Goal: Task Accomplishment & Management: Use online tool/utility

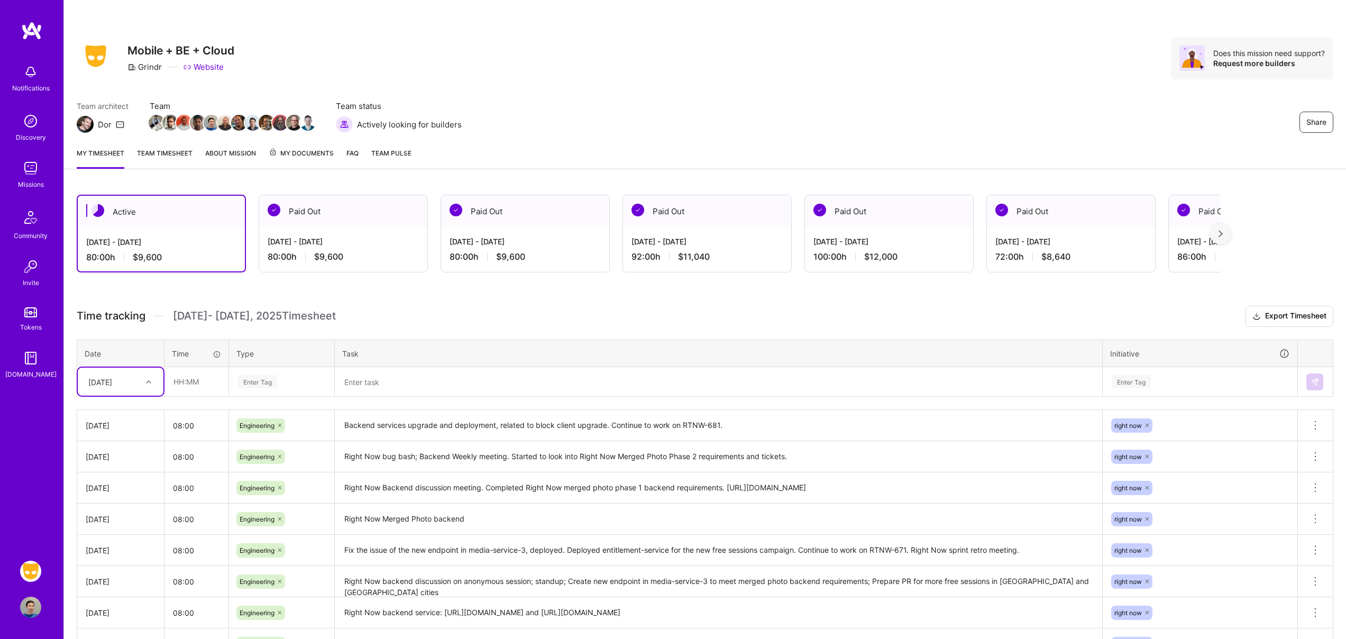
scroll to position [2, 0]
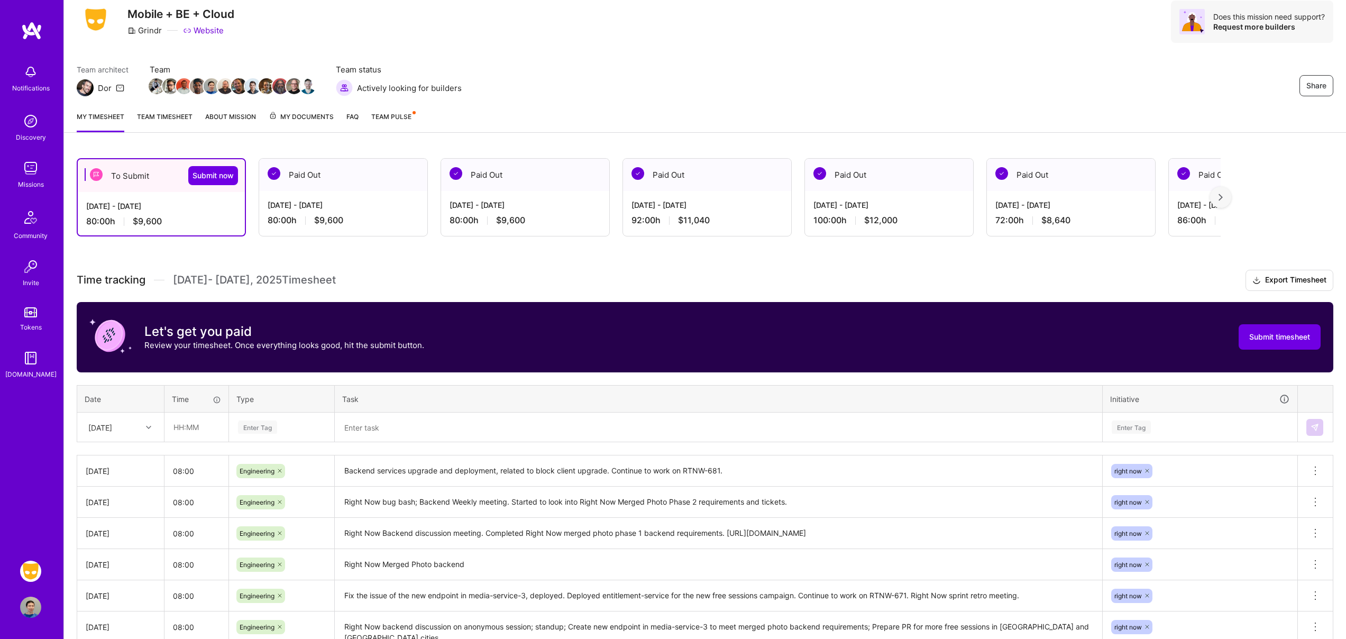
scroll to position [176, 0]
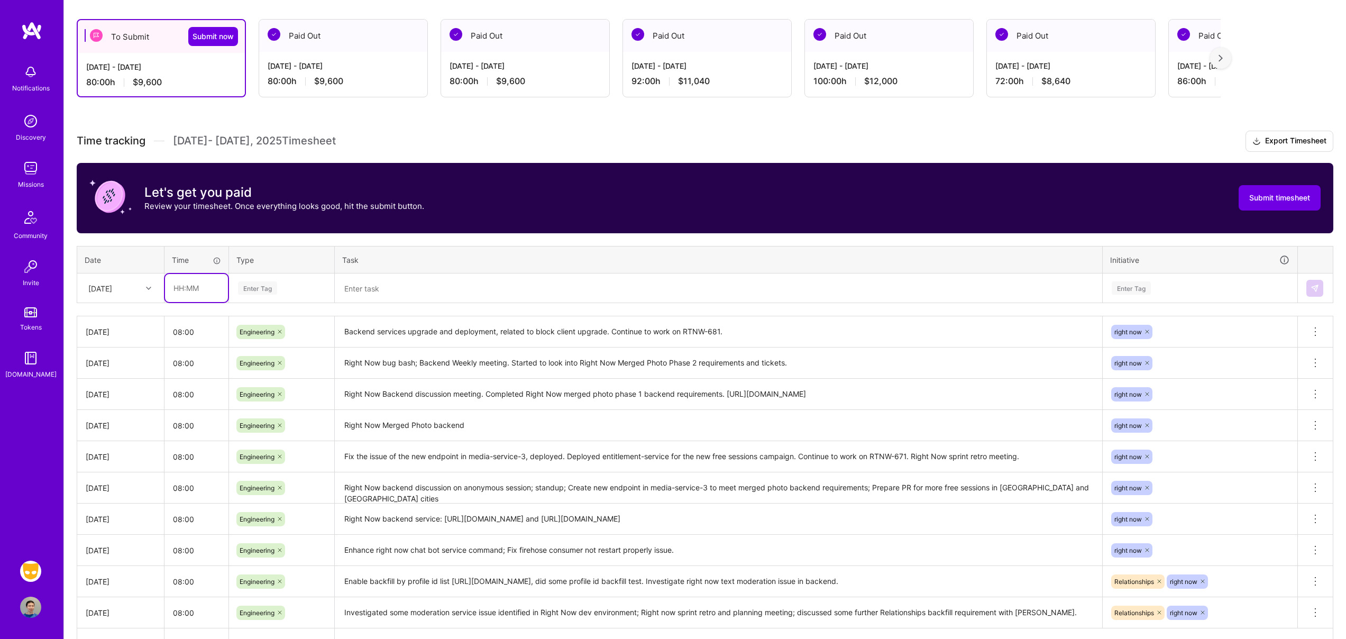
click at [203, 289] on input "text" at bounding box center [196, 288] width 63 height 28
type input "08:00"
type input "Engi"
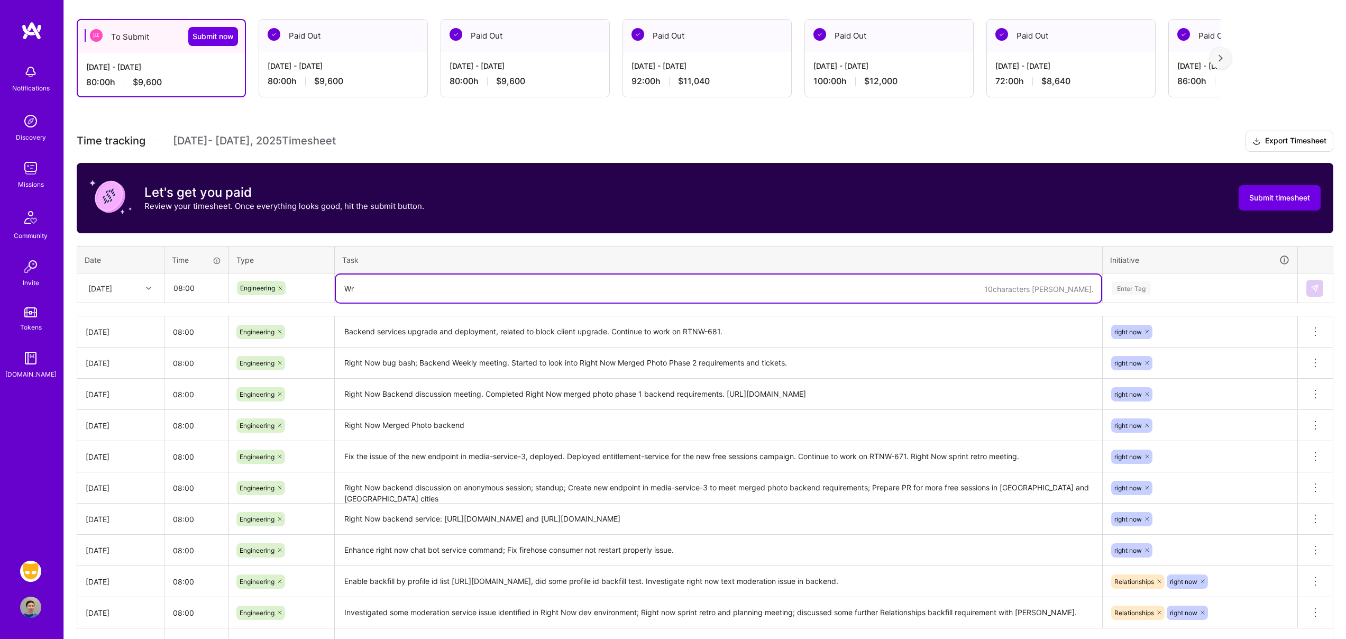
type textarea "W"
type textarea "T"
type textarea "Test and wrap up RTNW-681. Right now spring planning and retro."
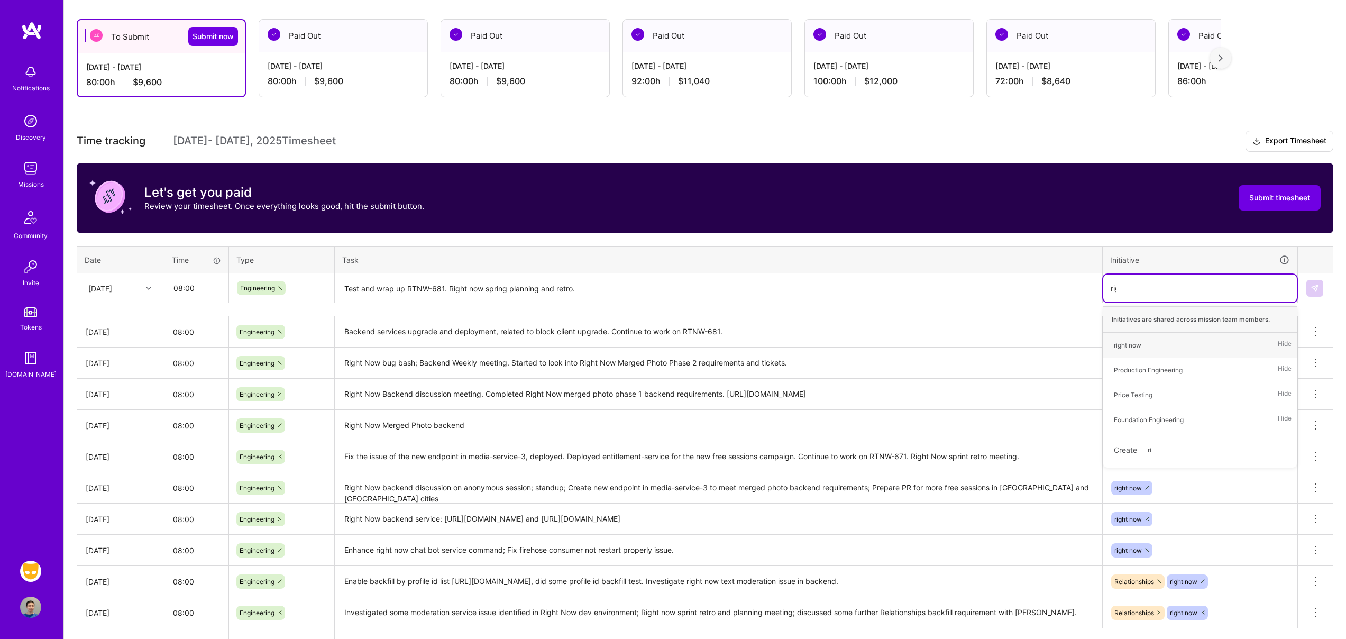
type input "right"
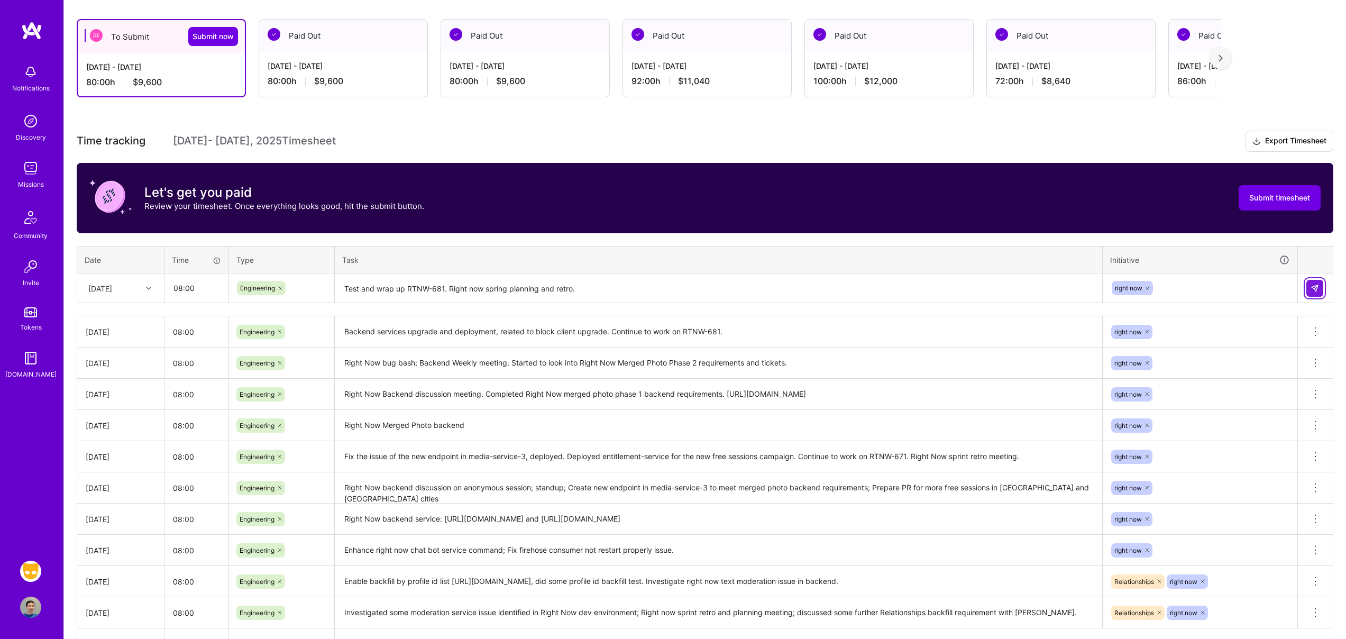
click at [1316, 287] on img at bounding box center [1314, 288] width 8 height 8
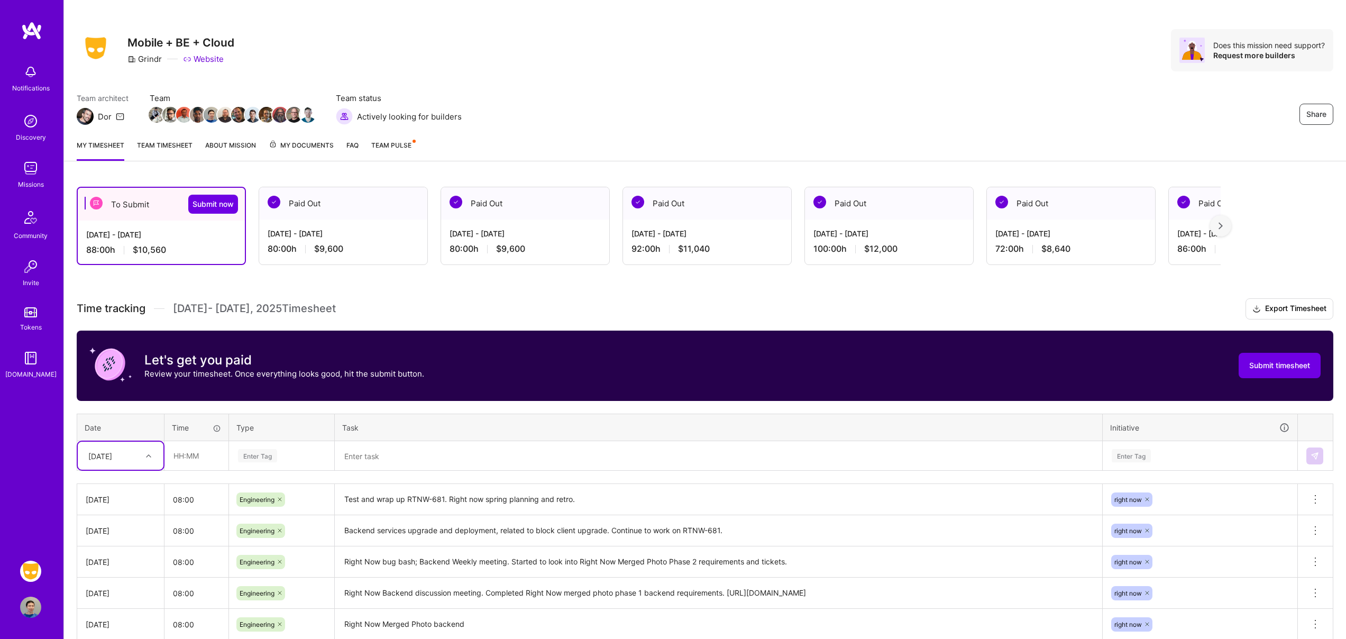
scroll to position [0, 0]
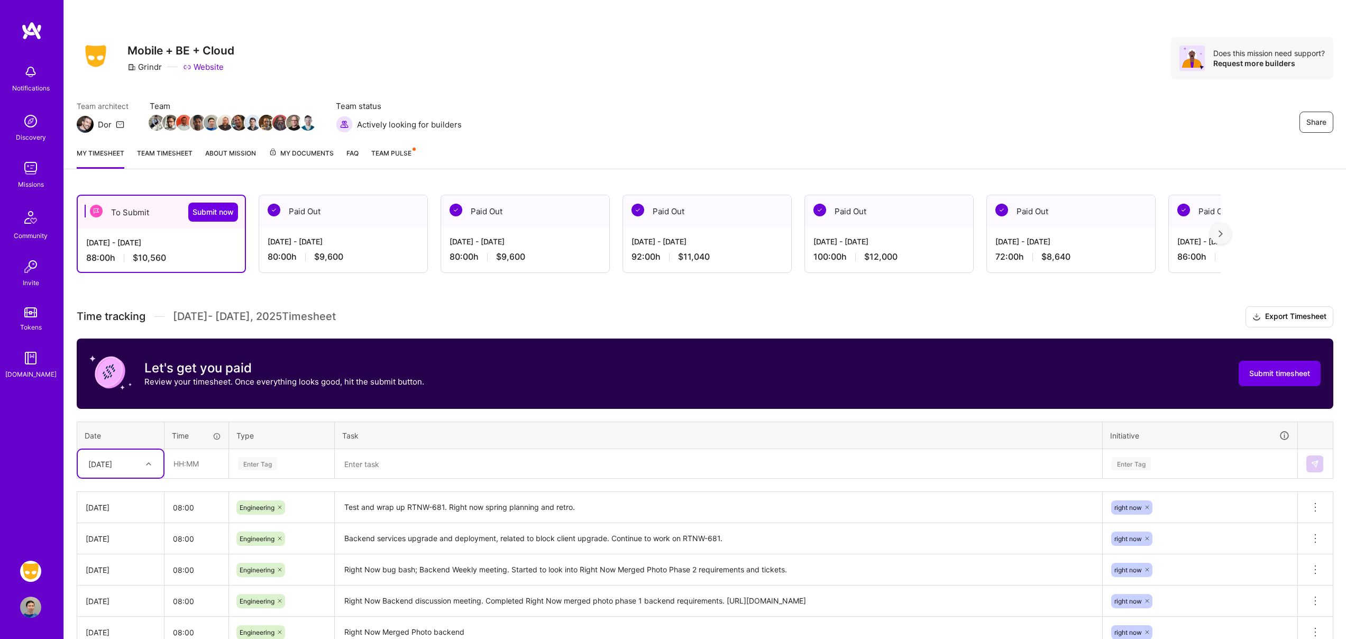
click at [399, 157] on link "Team Pulse" at bounding box center [392, 158] width 43 height 21
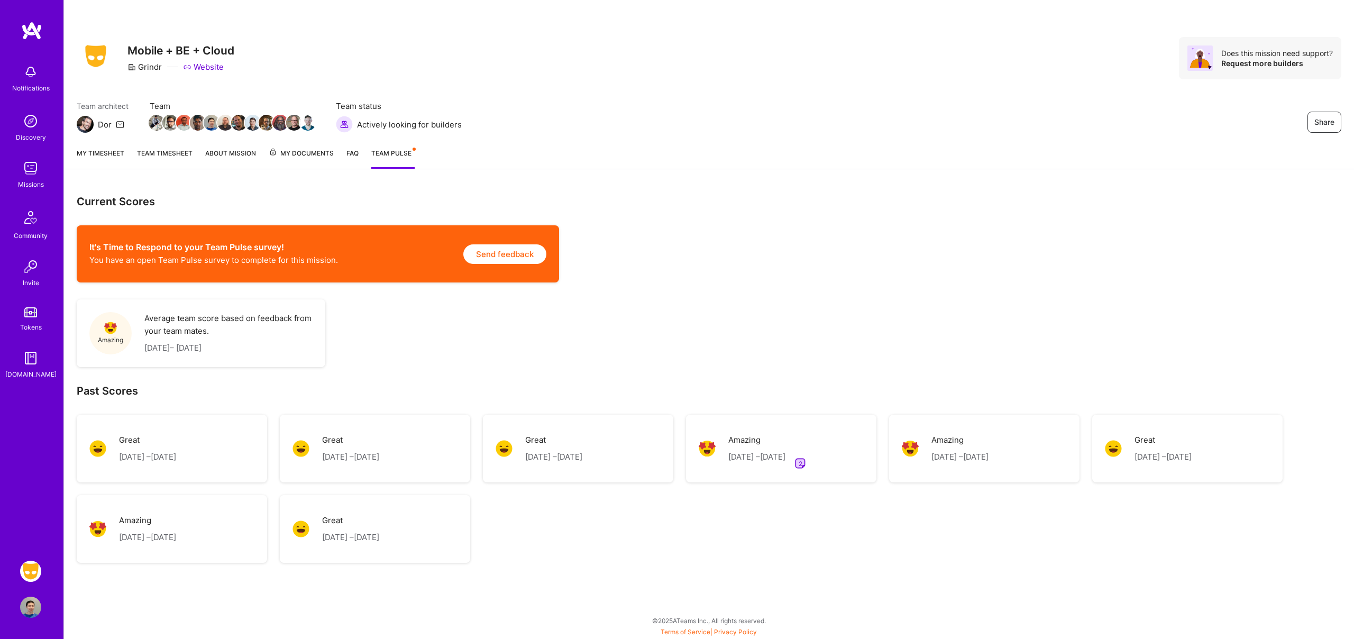
click at [106, 150] on link "My timesheet" at bounding box center [101, 158] width 48 height 21
